Goal: Task Accomplishment & Management: Manage account settings

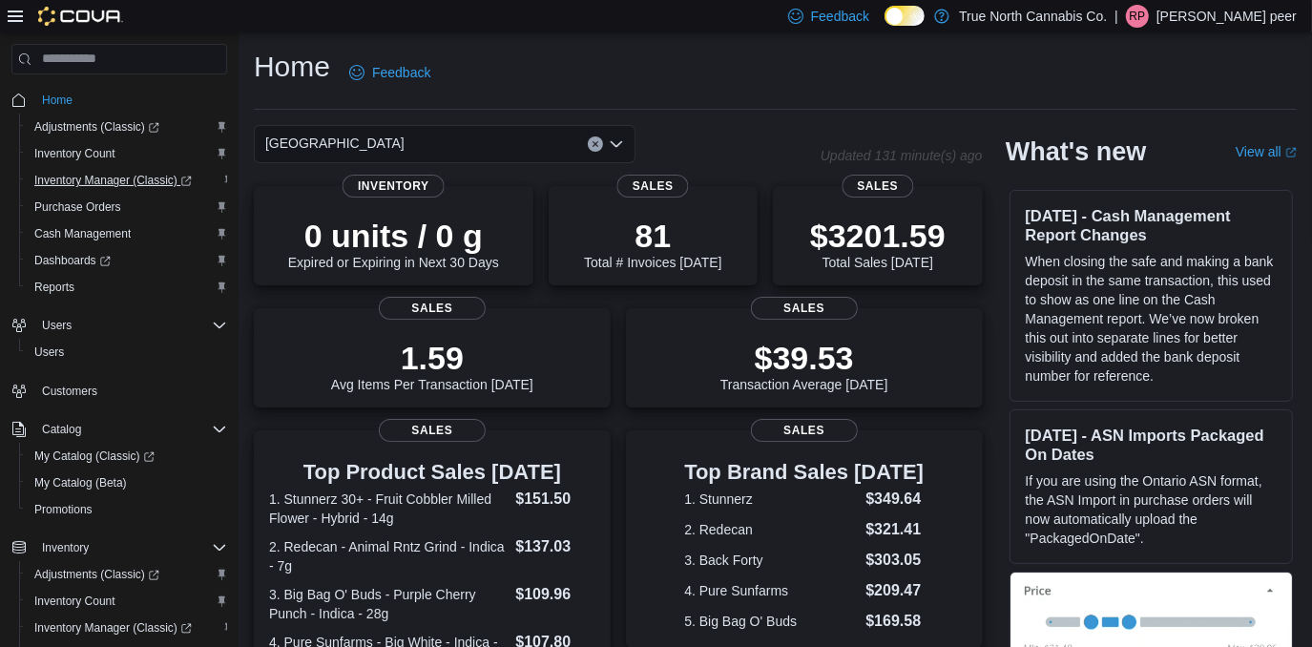
click at [83, 178] on span "Inventory Manager (Classic)" at bounding box center [112, 180] width 157 height 15
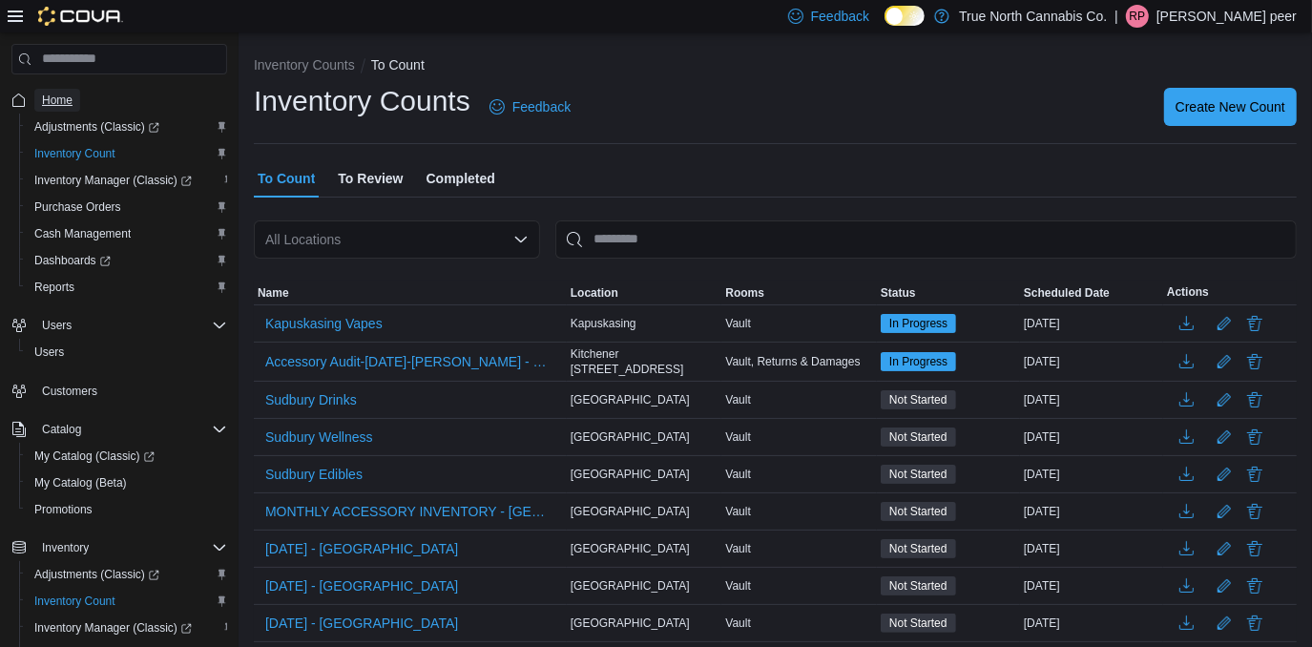
click at [58, 100] on span "Home" at bounding box center [57, 100] width 31 height 15
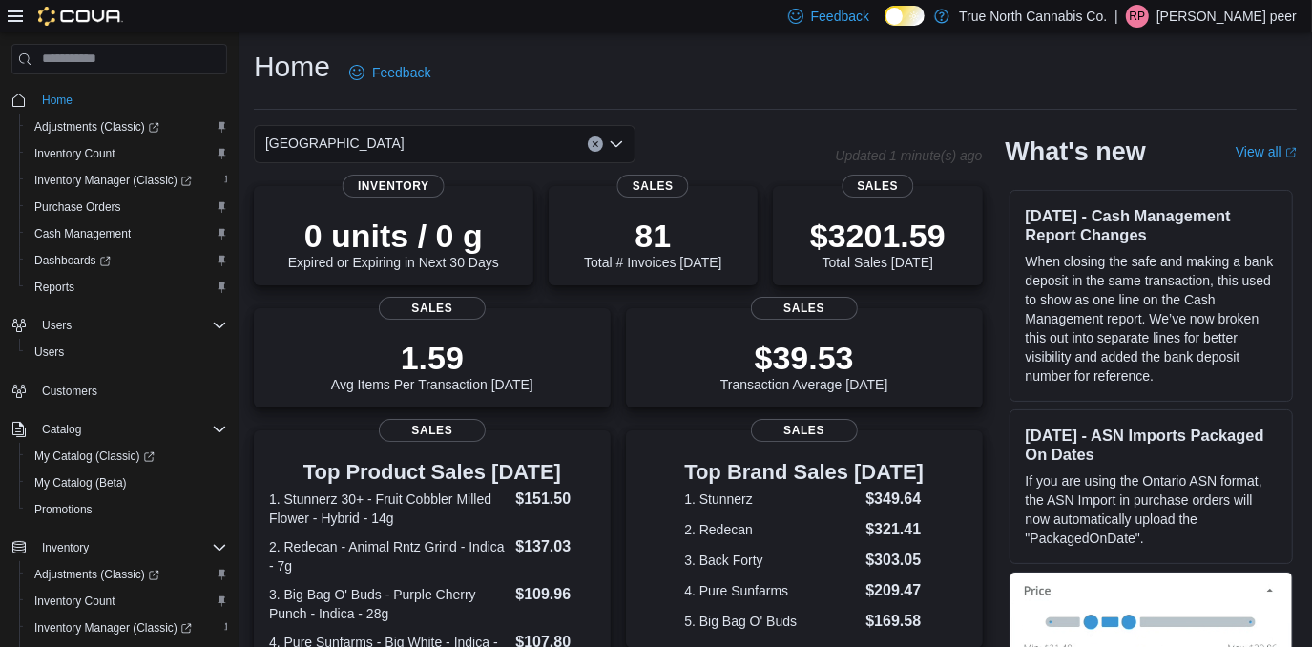
click at [1219, 17] on p "[PERSON_NAME] peer" at bounding box center [1227, 16] width 140 height 23
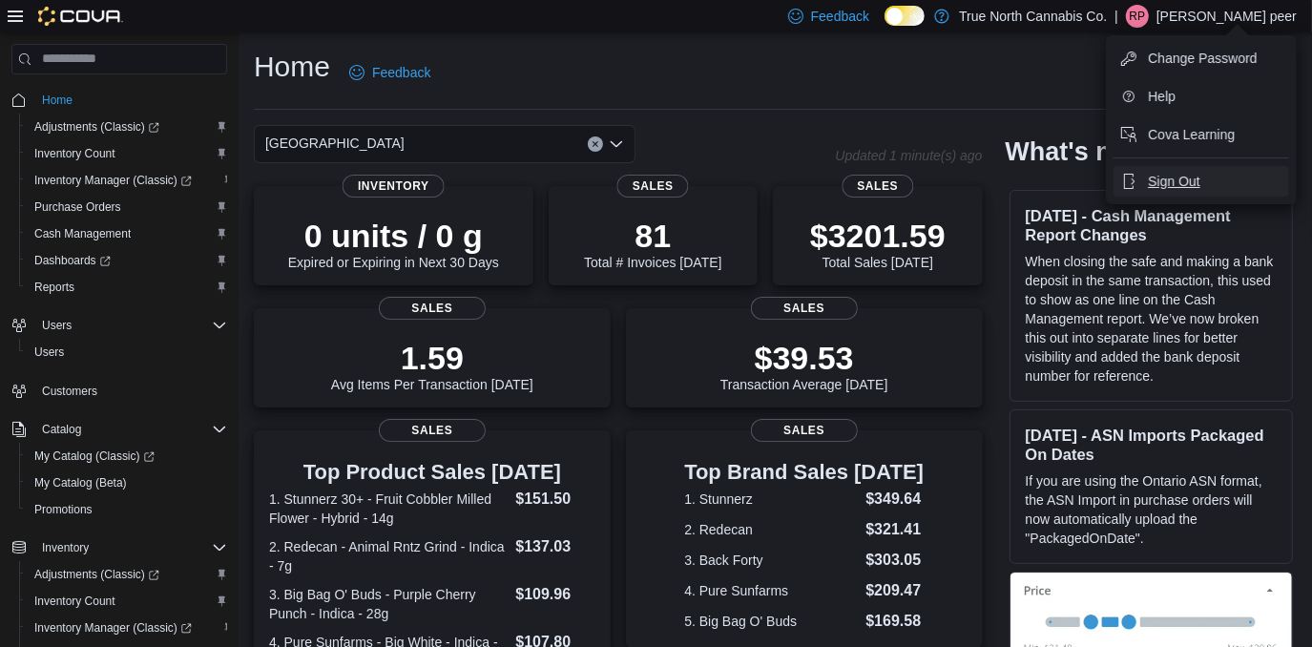
click at [1213, 173] on button "Sign Out" at bounding box center [1202, 181] width 176 height 31
